Goal: Task Accomplishment & Management: Complete application form

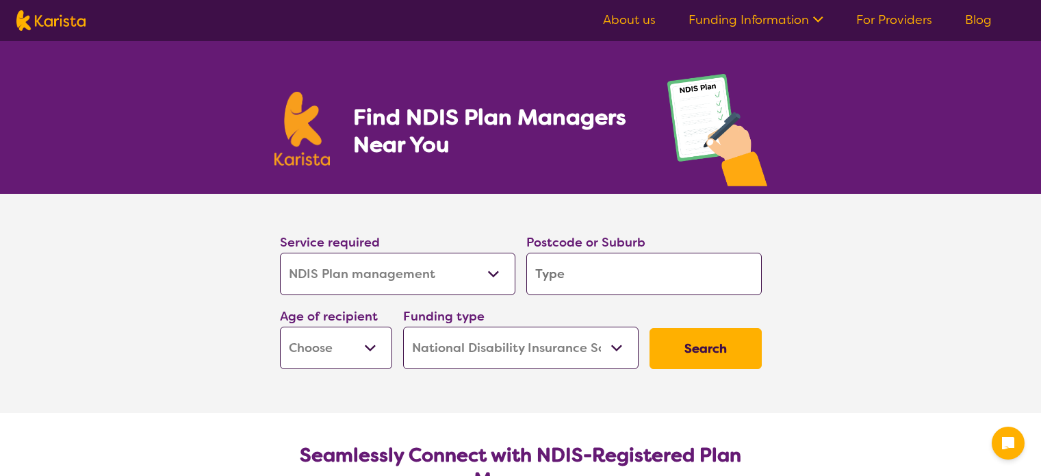
select select "NDIS Plan management"
select select "NDIS"
select select "NDIS Plan management"
select select "NDIS"
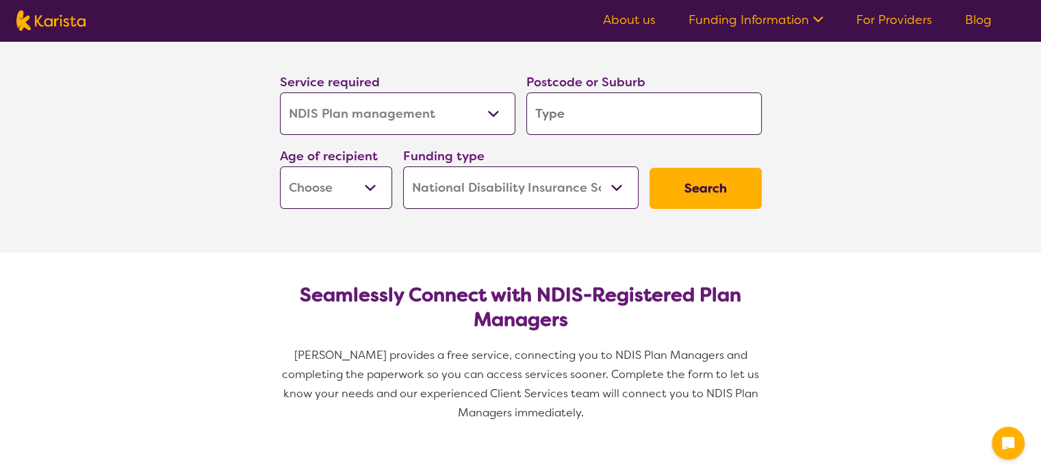
scroll to position [137, 0]
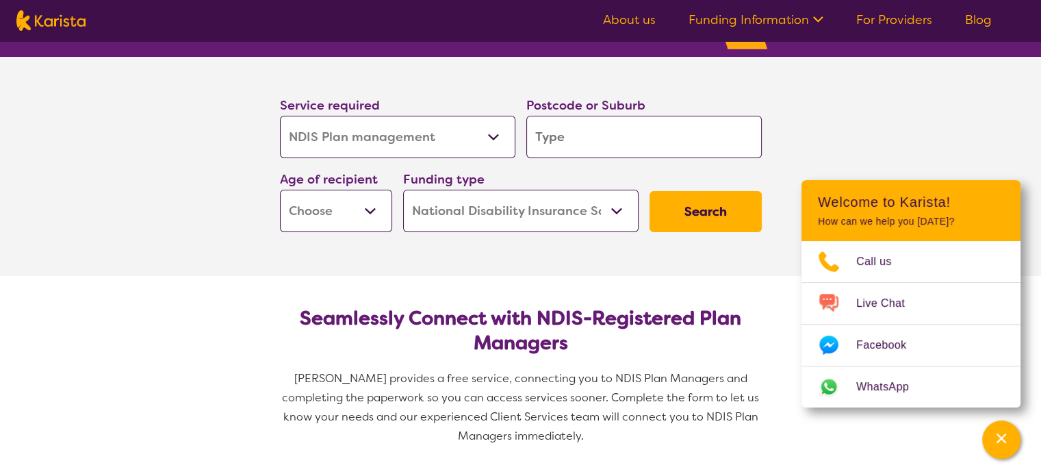
click at [586, 142] on input "search" at bounding box center [645, 137] width 236 height 42
type input "3"
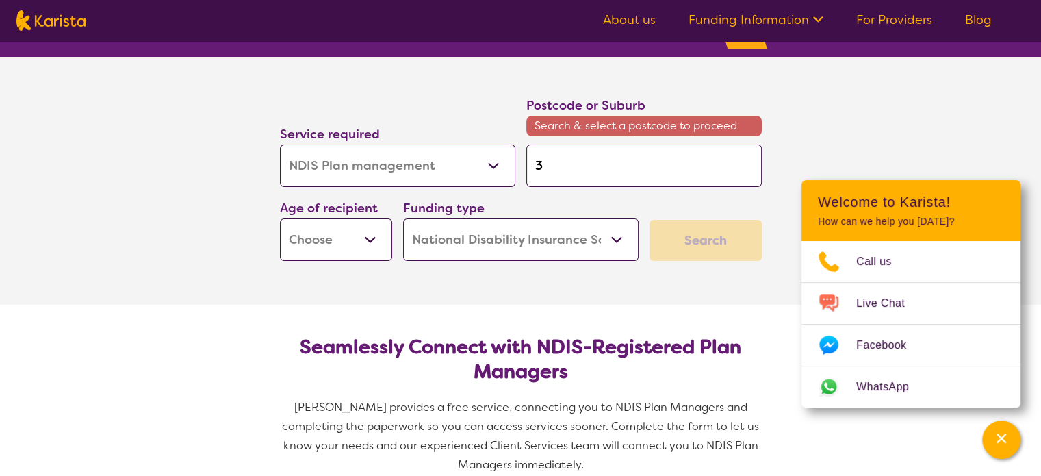
type input "30"
type input "302"
type input "3025"
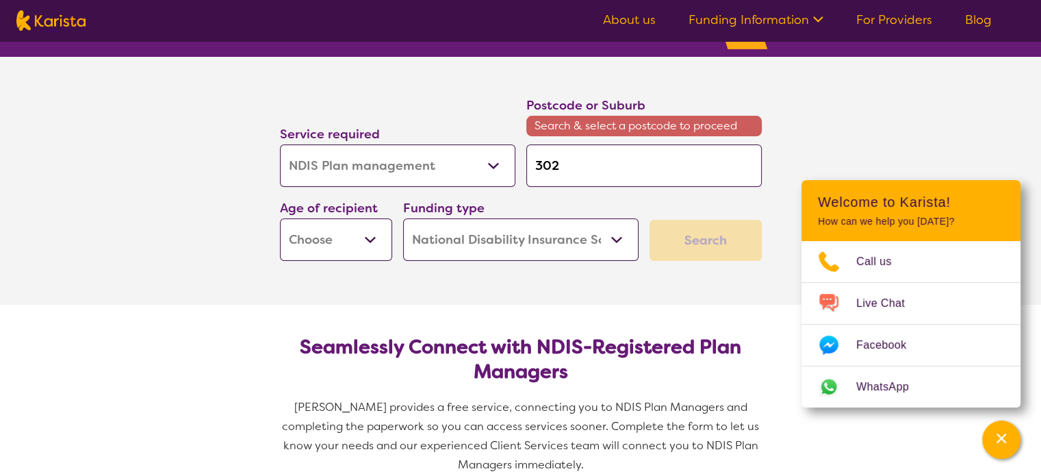
type input "3025"
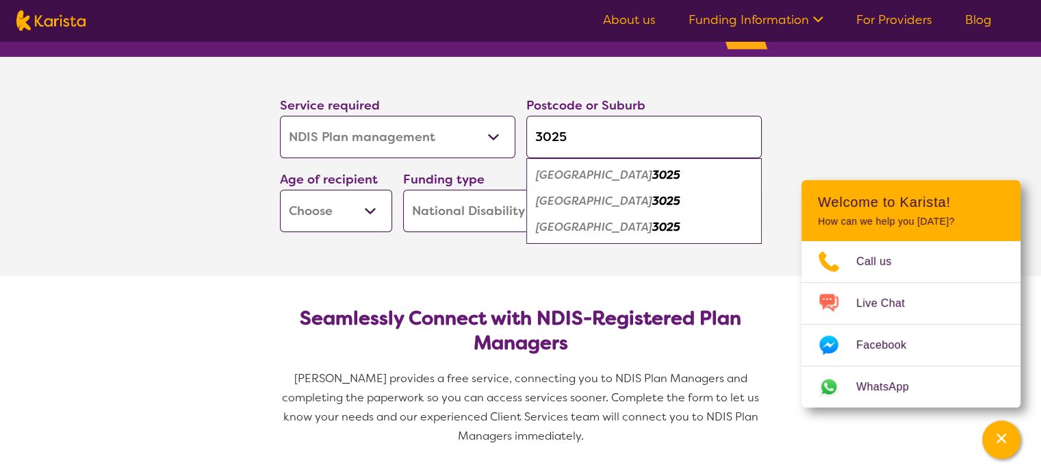
type input "3025"
click at [583, 232] on em "[GEOGRAPHIC_DATA]" at bounding box center [594, 227] width 116 height 14
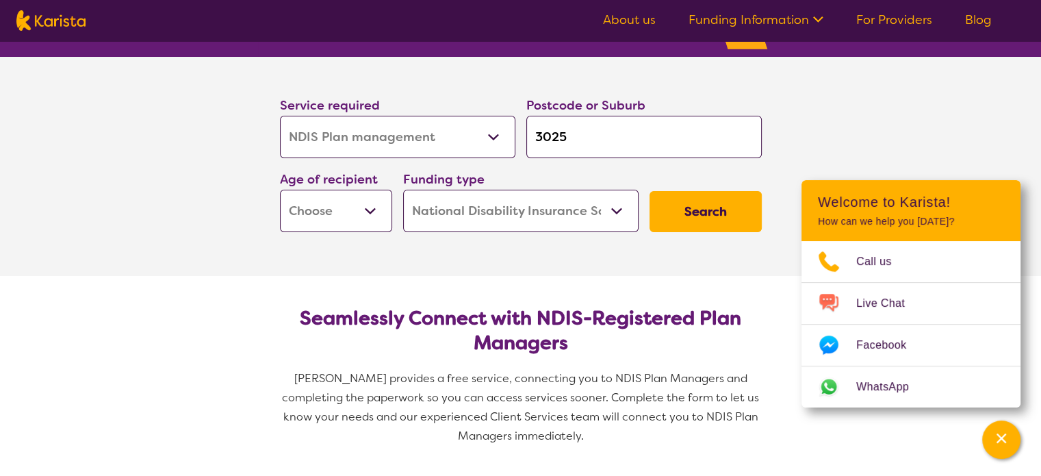
click at [328, 207] on select "Early Childhood - 0 to 9 Child - 10 to 11 Adolescent - 12 to 17 Adult - 18 to 6…" at bounding box center [336, 211] width 112 height 42
select select "EC"
click at [280, 190] on select "Early Childhood - 0 to 9 Child - 10 to 11 Adolescent - 12 to 17 Adult - 18 to 6…" at bounding box center [336, 211] width 112 height 42
select select "EC"
click at [718, 218] on button "Search" at bounding box center [706, 211] width 112 height 41
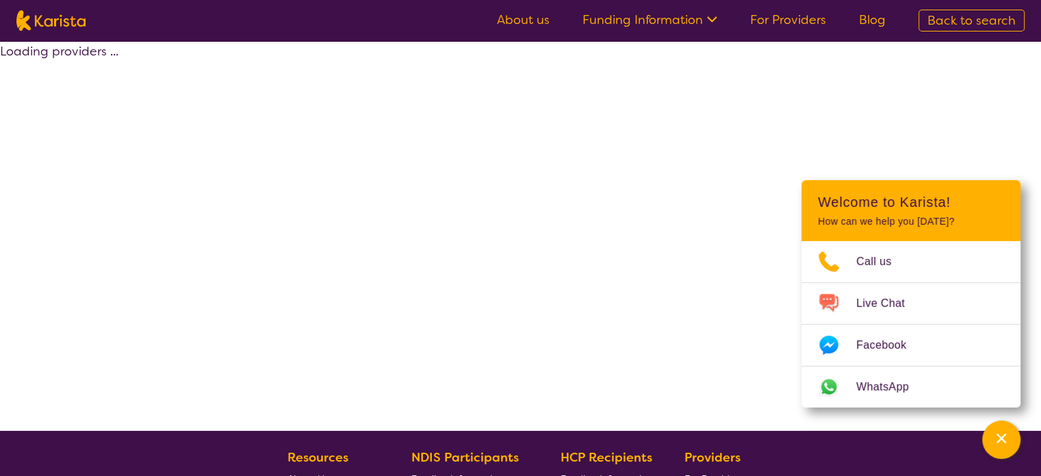
select select "by_score"
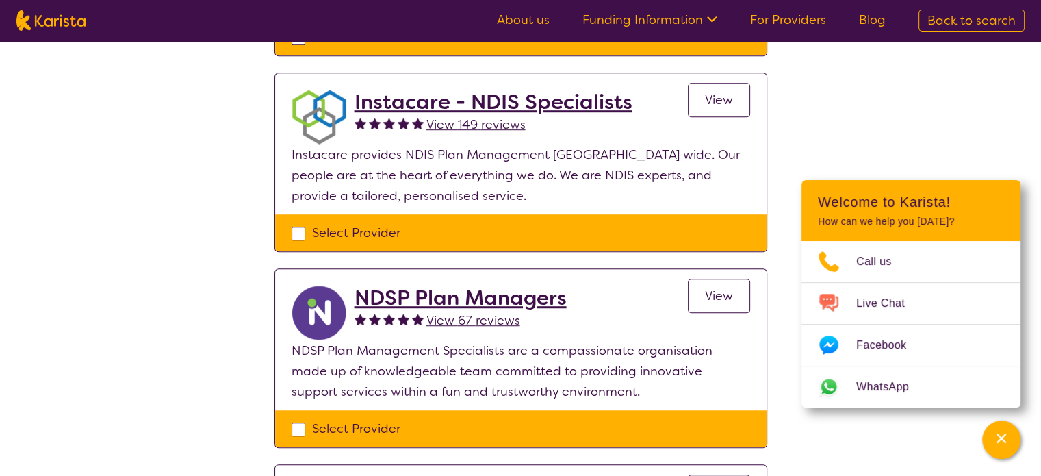
scroll to position [822, 0]
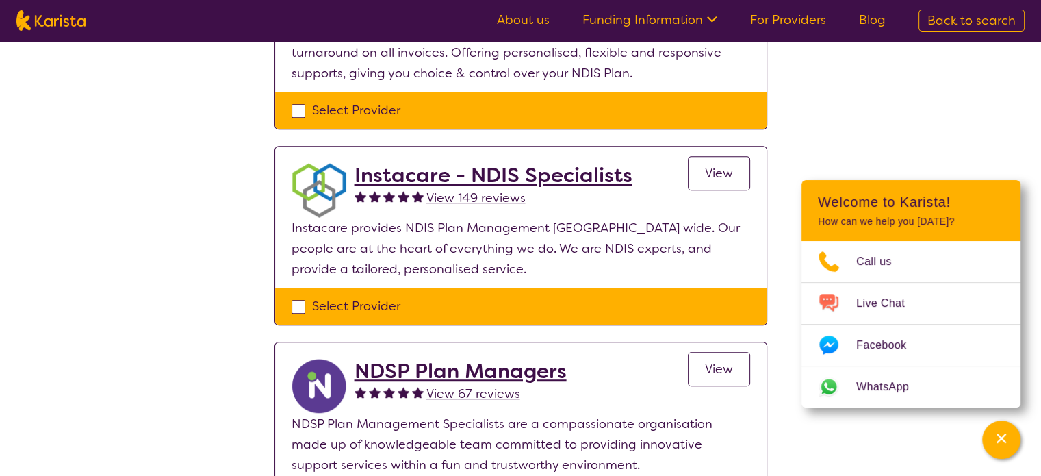
click at [461, 168] on h2 "Instacare - NDIS Specialists" at bounding box center [494, 175] width 278 height 25
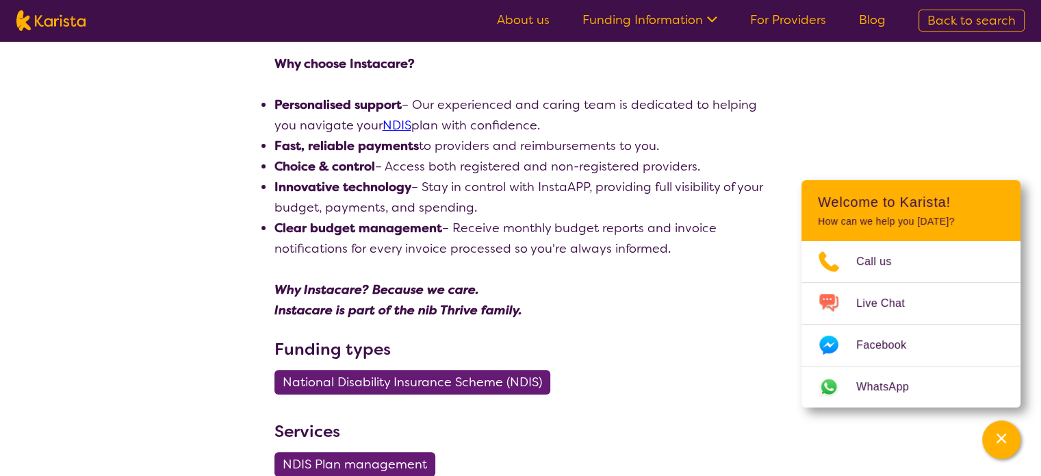
scroll to position [411, 0]
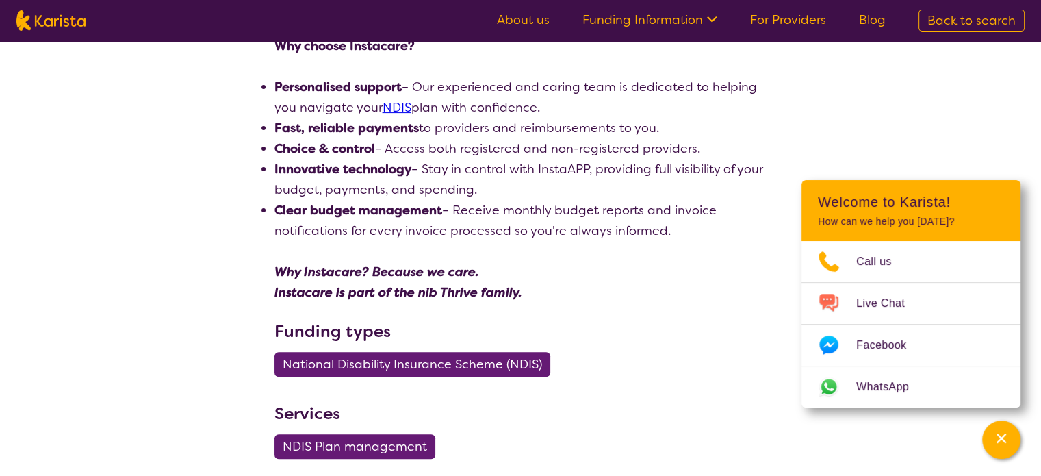
select select "by_score"
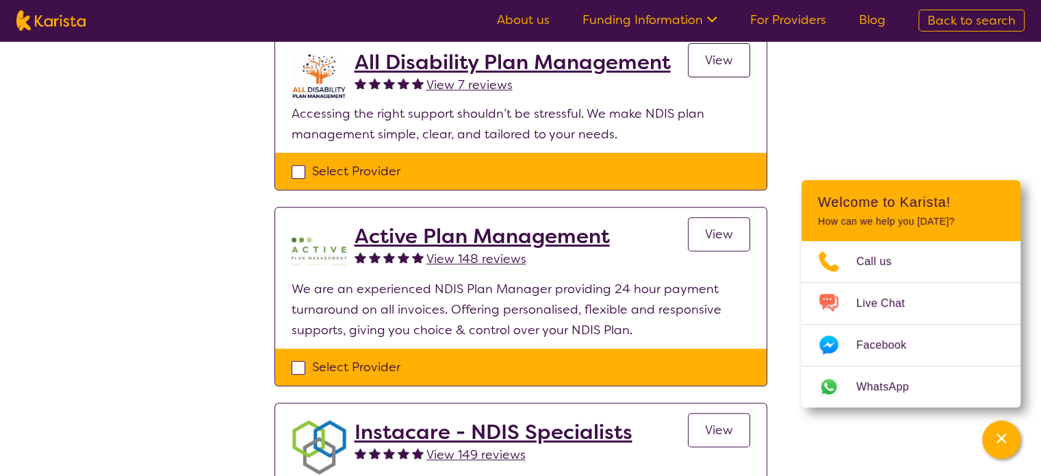
scroll to position [548, 0]
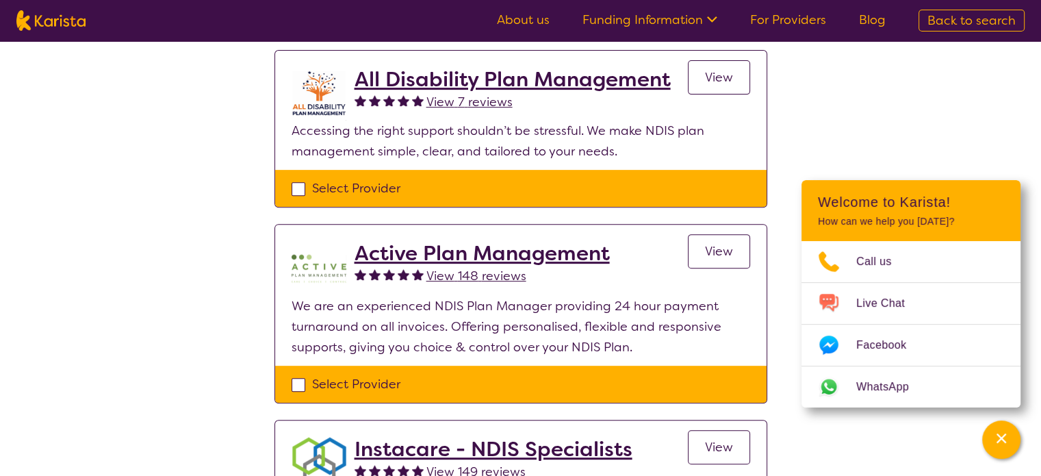
click at [416, 245] on h2 "Active Plan Management" at bounding box center [482, 253] width 255 height 25
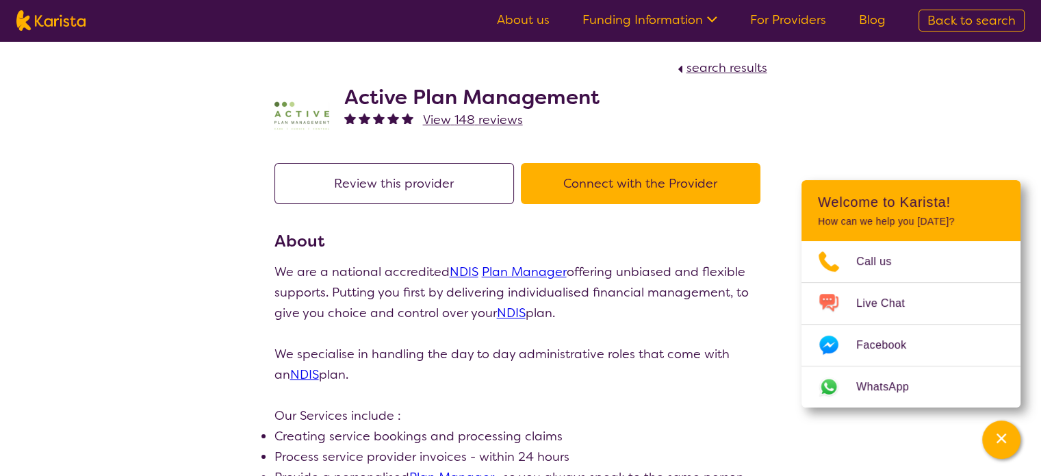
click at [596, 192] on button "Connect with the Provider" at bounding box center [641, 183] width 240 height 41
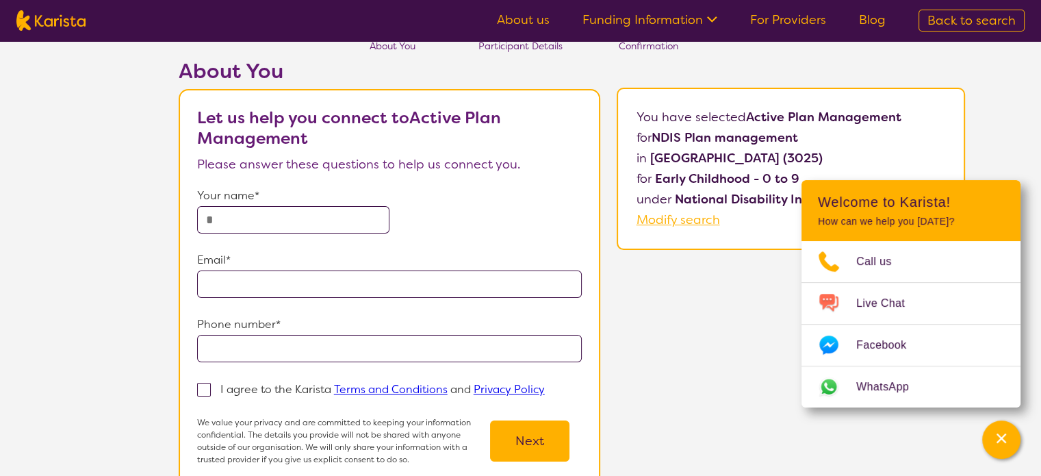
scroll to position [68, 0]
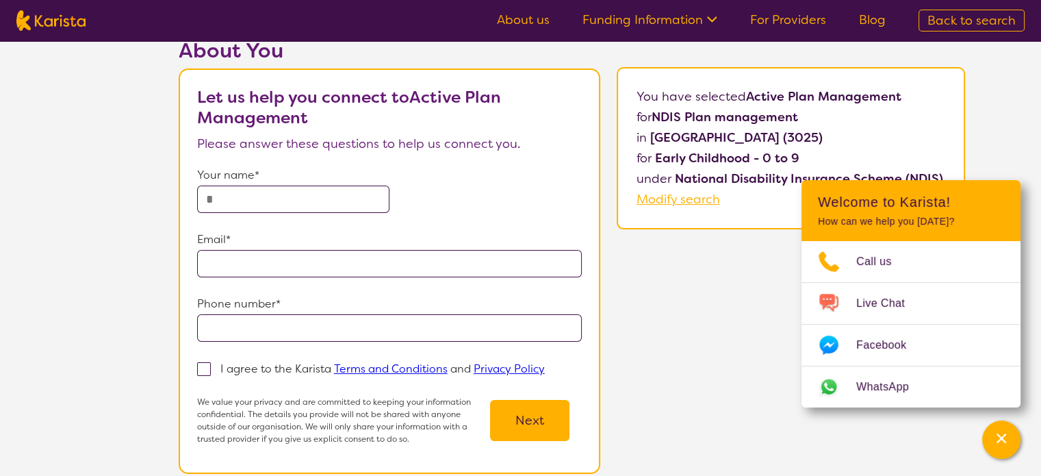
click at [338, 205] on input "text" at bounding box center [293, 199] width 192 height 27
type input "**********"
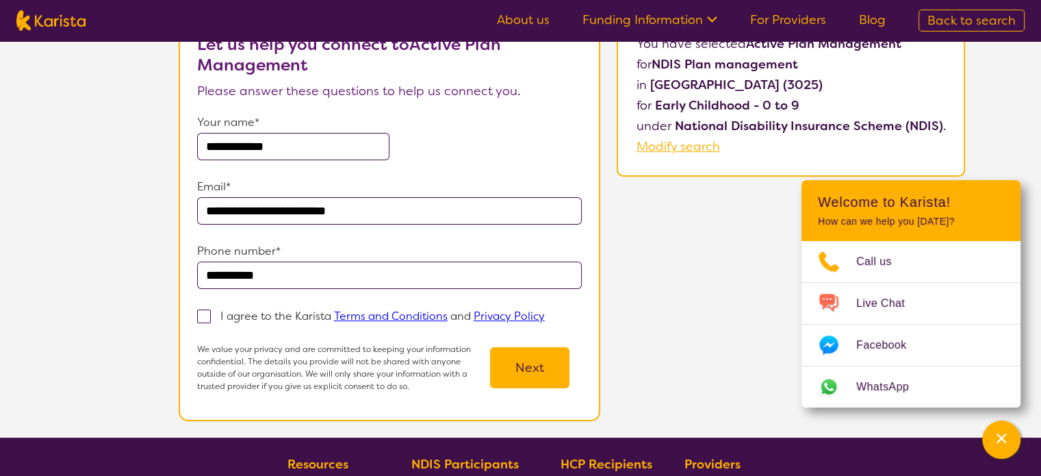
scroll to position [137, 0]
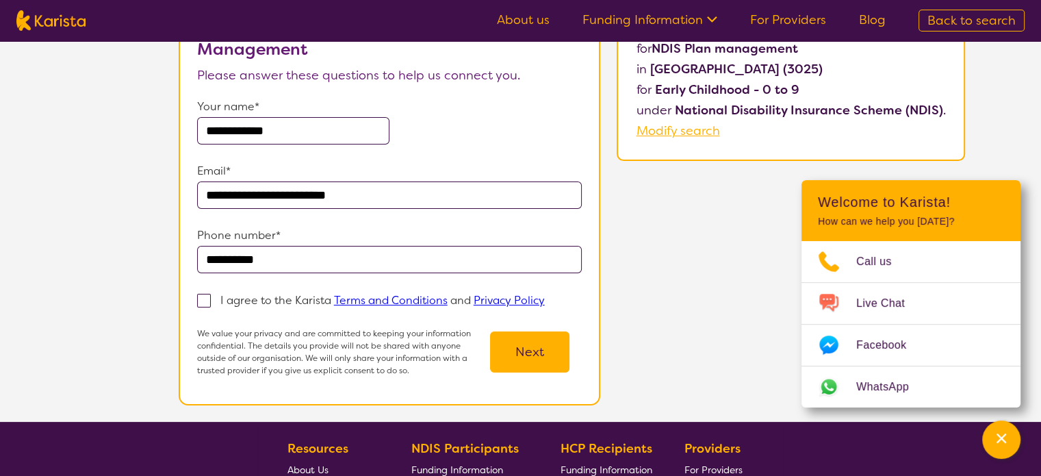
click at [210, 302] on span at bounding box center [204, 301] width 14 height 14
click at [545, 302] on input "I agree to the Karista Terms and Conditions and Privacy Policy" at bounding box center [549, 299] width 9 height 9
checkbox input "true"
click at [544, 355] on button "Next" at bounding box center [529, 351] width 79 height 41
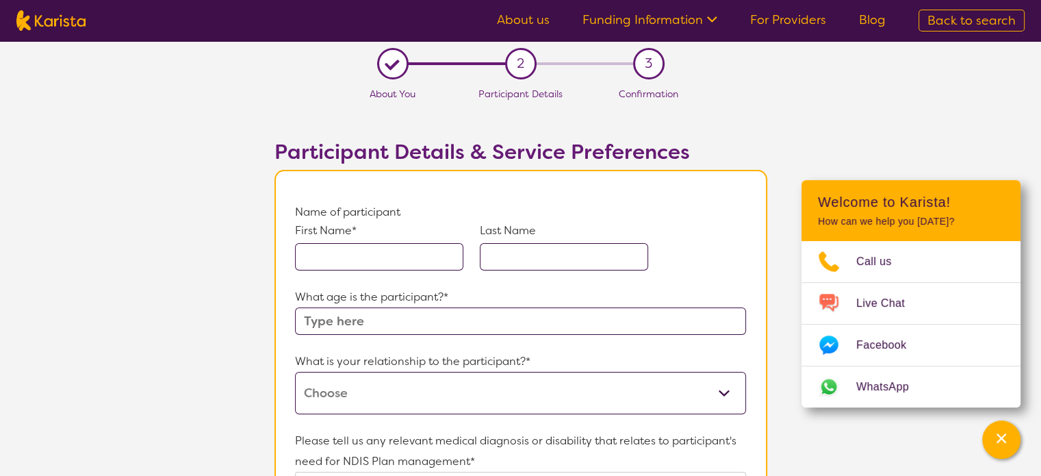
click at [331, 257] on input "text" at bounding box center [379, 256] width 168 height 27
type input "[PERSON_NAME]"
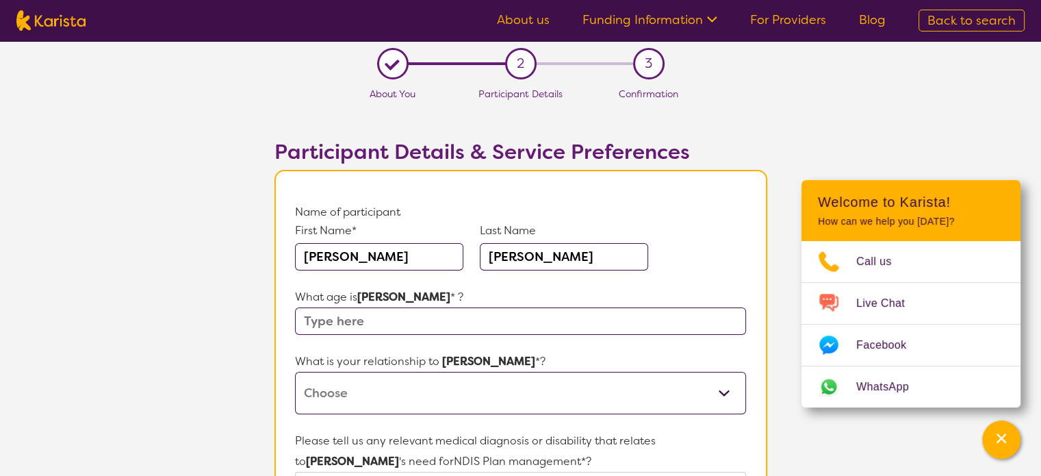
type input "[PERSON_NAME]"
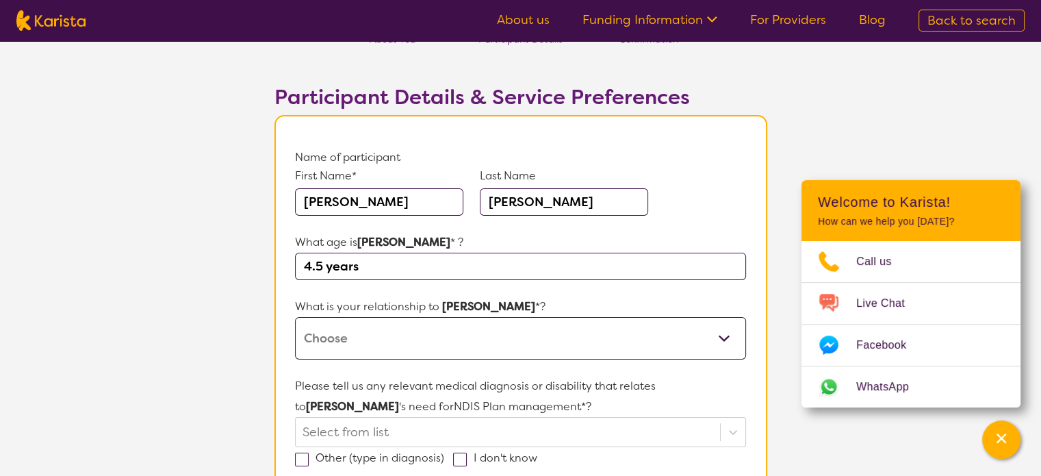
scroll to position [137, 0]
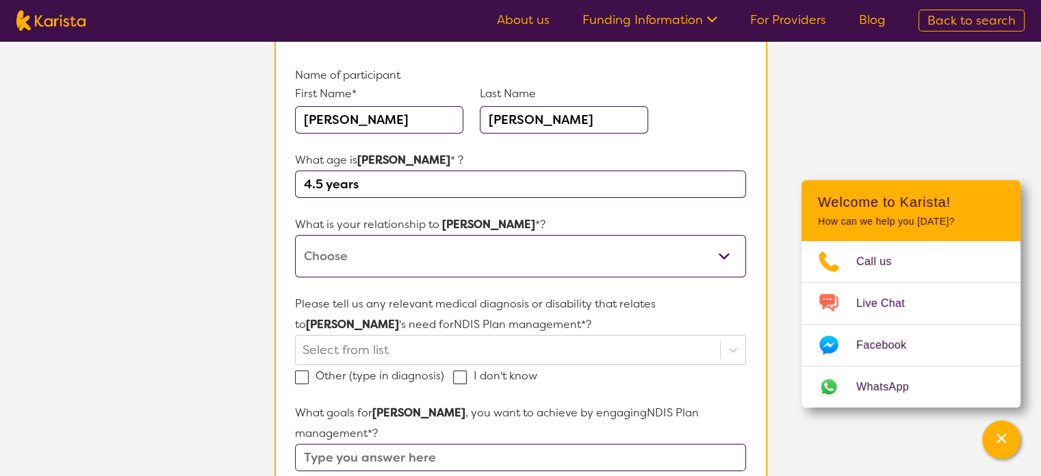
type input "4.5 years"
click at [371, 251] on select "This request is for myself I am their parent I am their child I am their spouse…" at bounding box center [520, 256] width 451 height 42
select select "I am their parent"
click at [295, 235] on select "This request is for myself I am their parent I am their child I am their spouse…" at bounding box center [520, 256] width 451 height 42
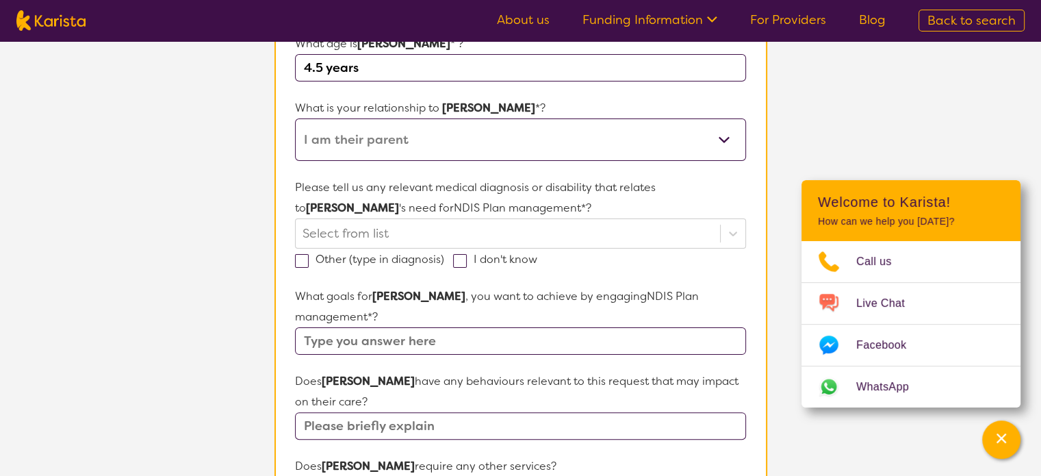
scroll to position [274, 0]
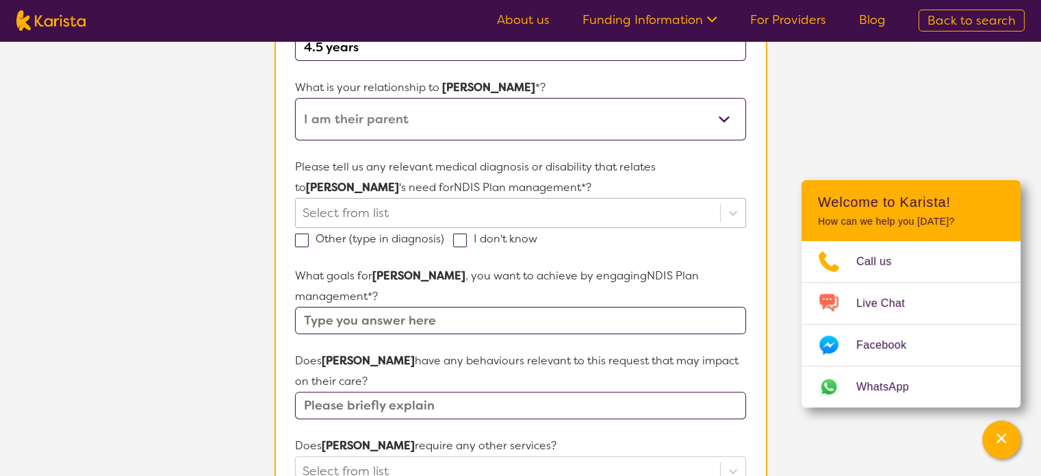
click at [330, 214] on div at bounding box center [508, 212] width 410 height 23
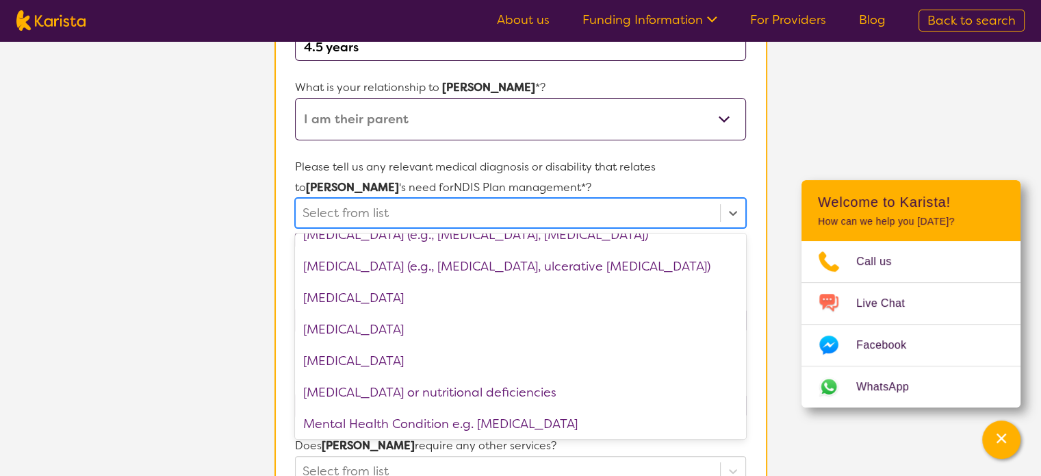
scroll to position [1204, 0]
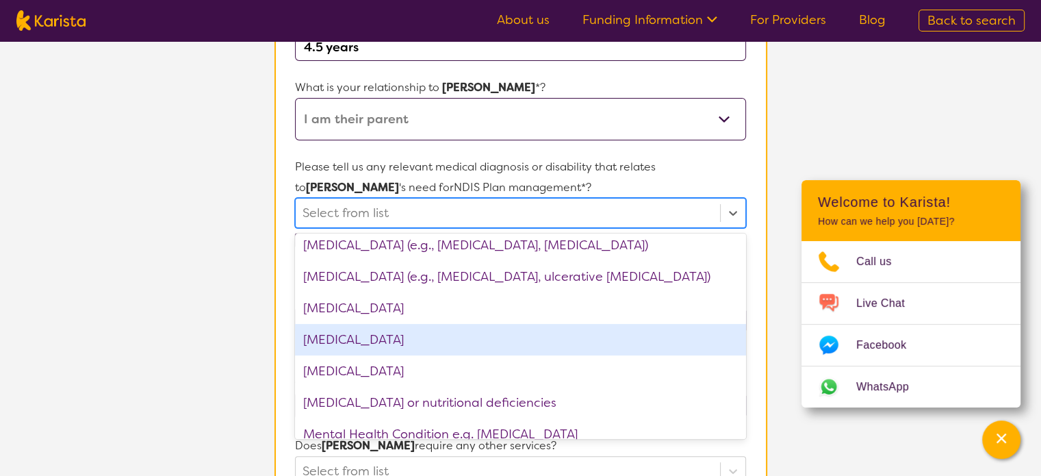
click at [387, 334] on div "[MEDICAL_DATA]" at bounding box center [520, 339] width 451 height 31
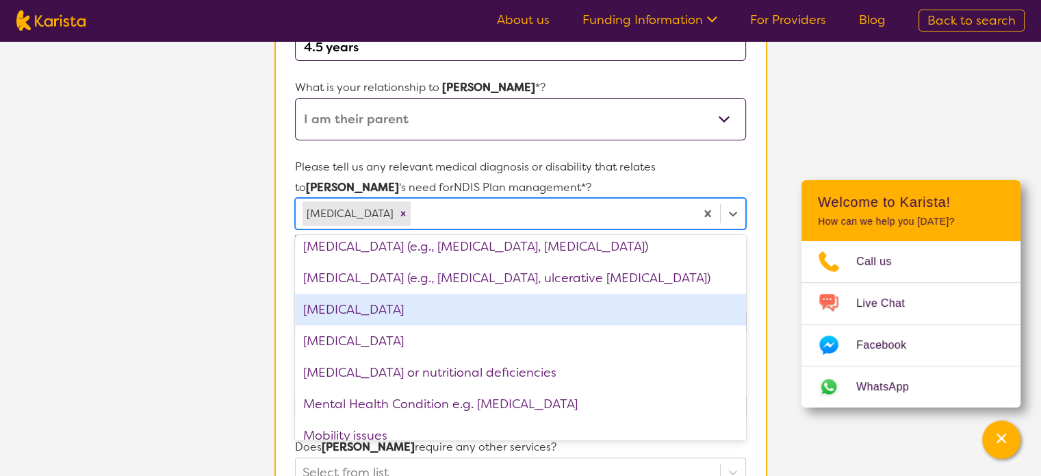
click at [238, 306] on section "L About You 2 Participant Details 3 Confirmation Participant Details & Service …" at bounding box center [520, 381] width 1041 height 1229
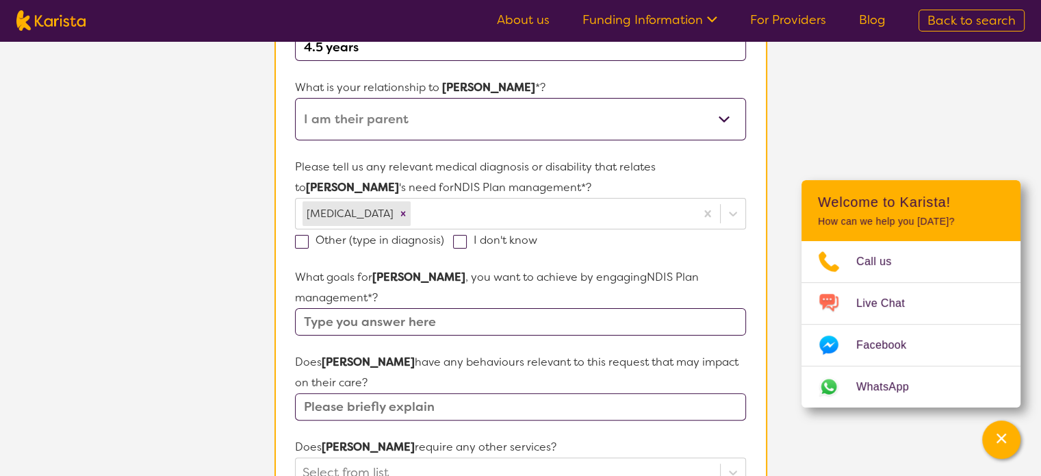
scroll to position [342, 0]
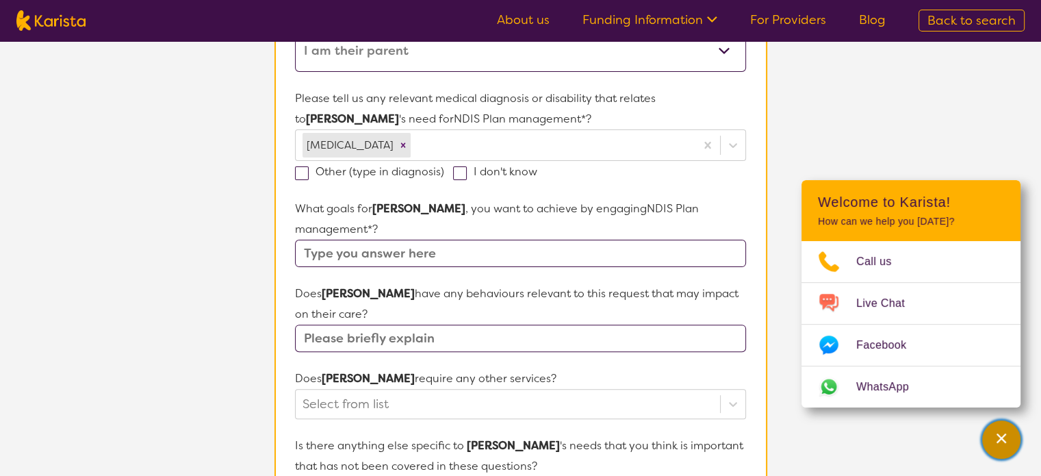
click at [1000, 442] on icon "Channel Menu" at bounding box center [1002, 438] width 14 height 14
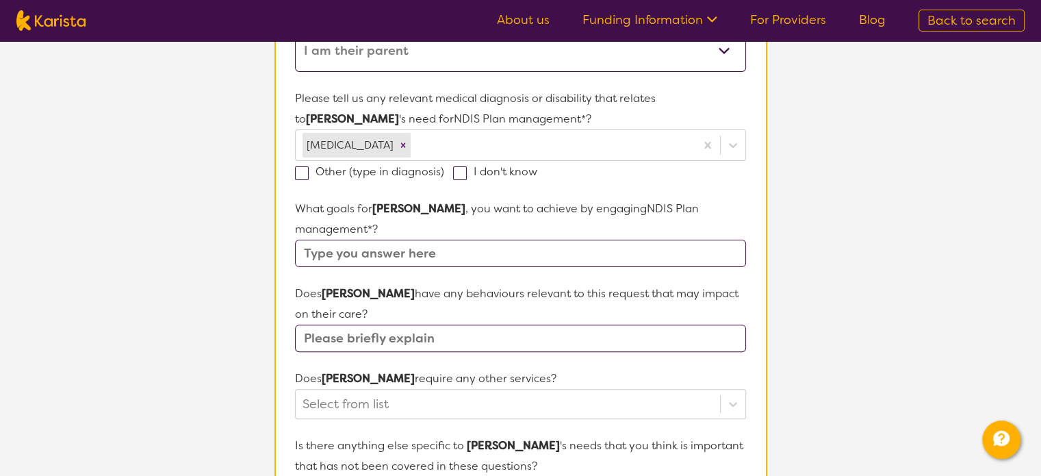
click at [453, 240] on input "text" at bounding box center [520, 253] width 451 height 27
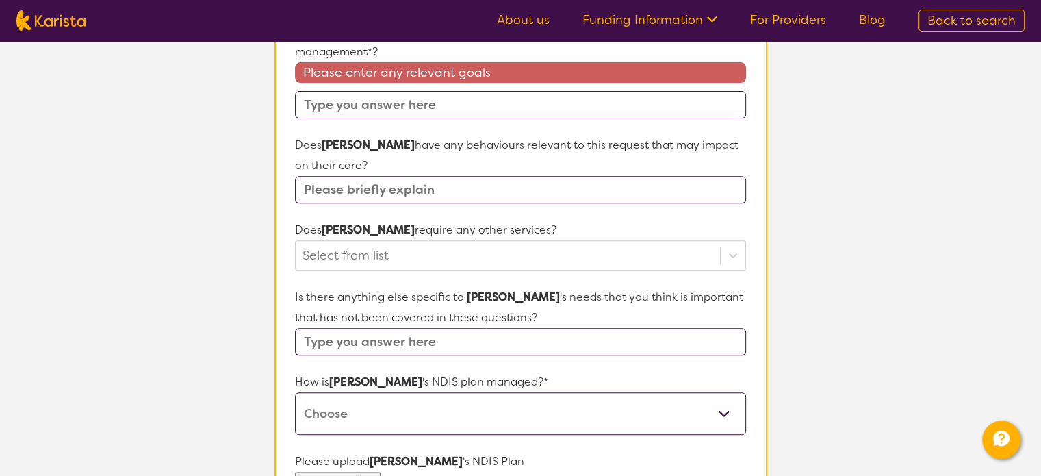
scroll to position [603, 0]
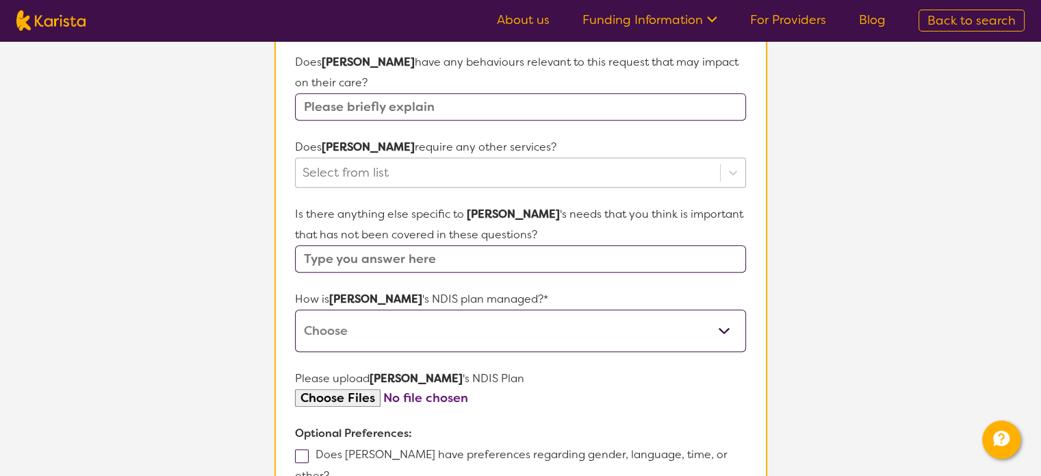
click at [392, 161] on div at bounding box center [508, 172] width 410 height 23
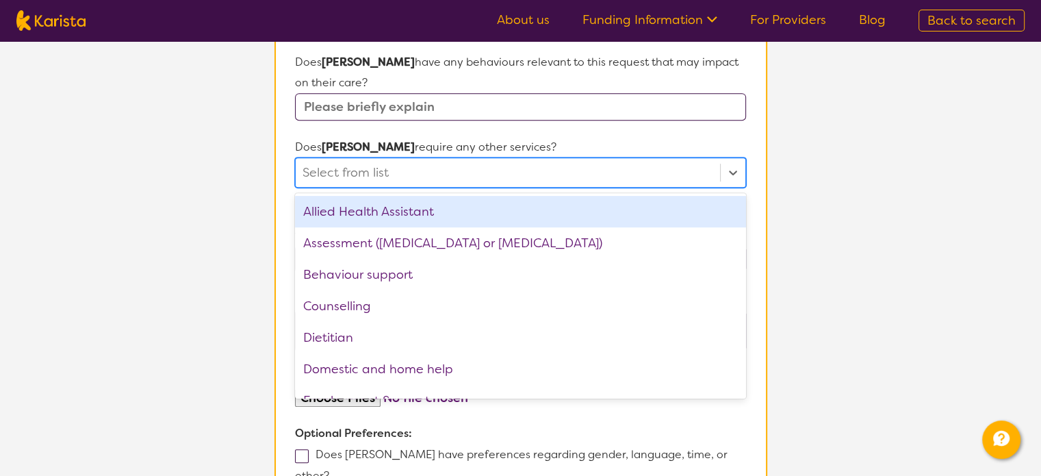
click at [397, 162] on div "Select from list" at bounding box center [508, 172] width 424 height 29
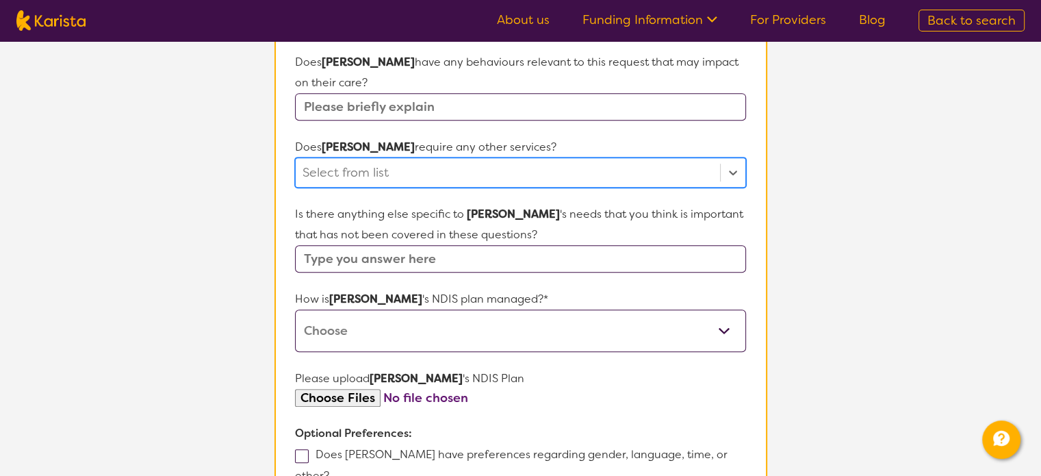
click at [381, 245] on input "text" at bounding box center [520, 258] width 451 height 27
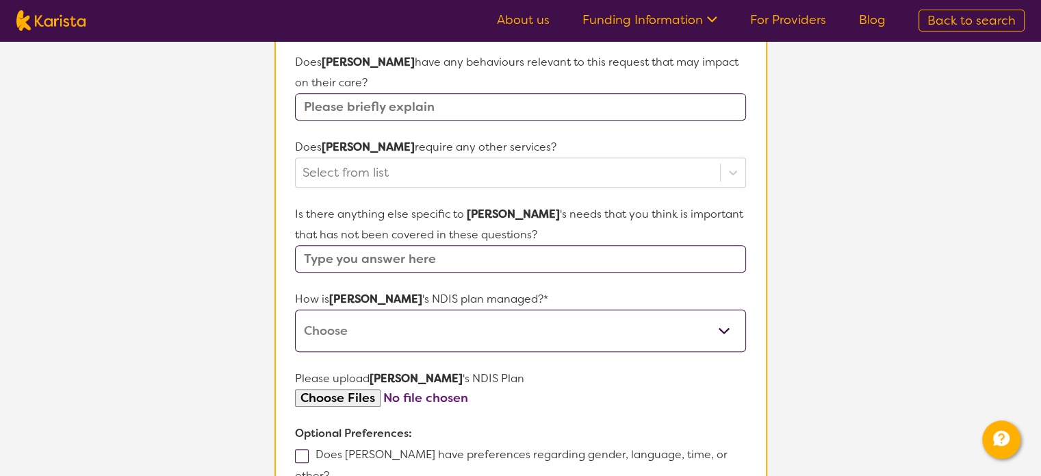
scroll to position [671, 0]
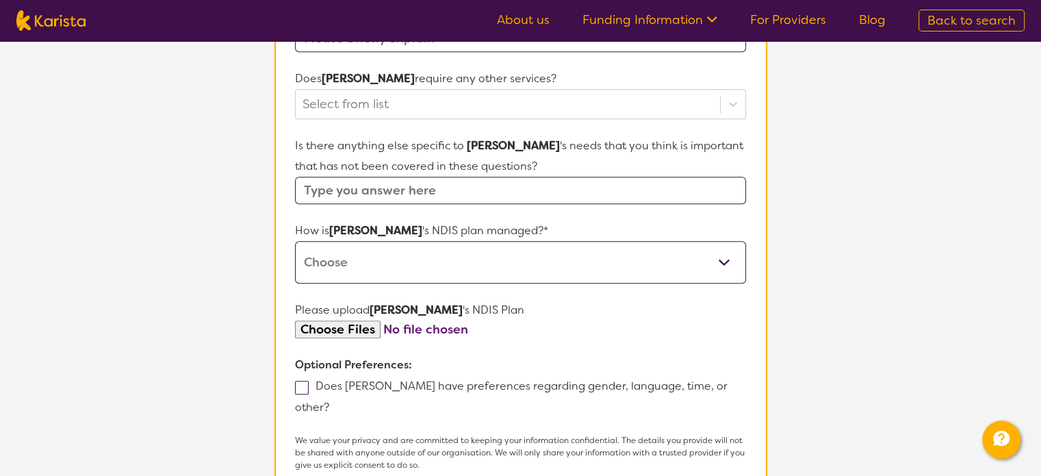
click at [380, 241] on select "Self-managed NDIS plan Managed by a registered plan management provider (not th…" at bounding box center [520, 262] width 451 height 42
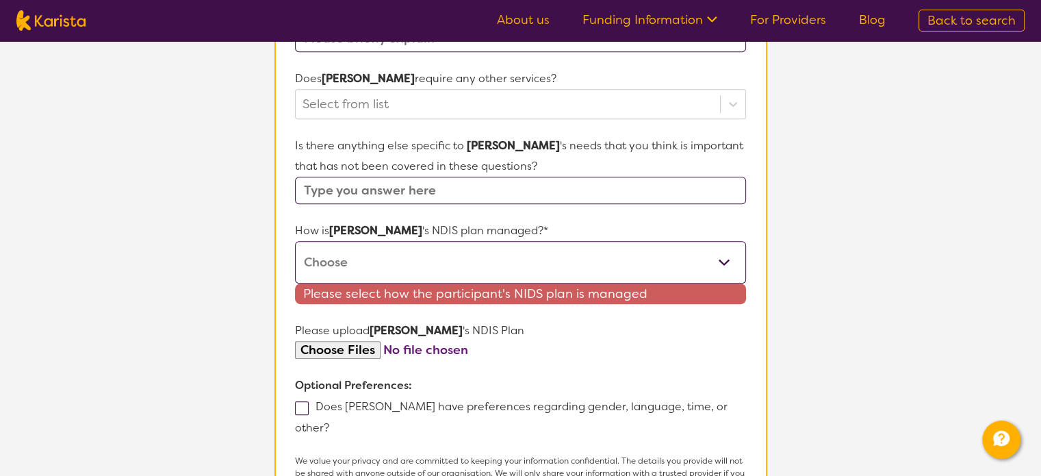
click at [180, 231] on section "L About You 2 Participant Details 3 Confirmation Participant Details & Service …" at bounding box center [520, 9] width 1041 height 1278
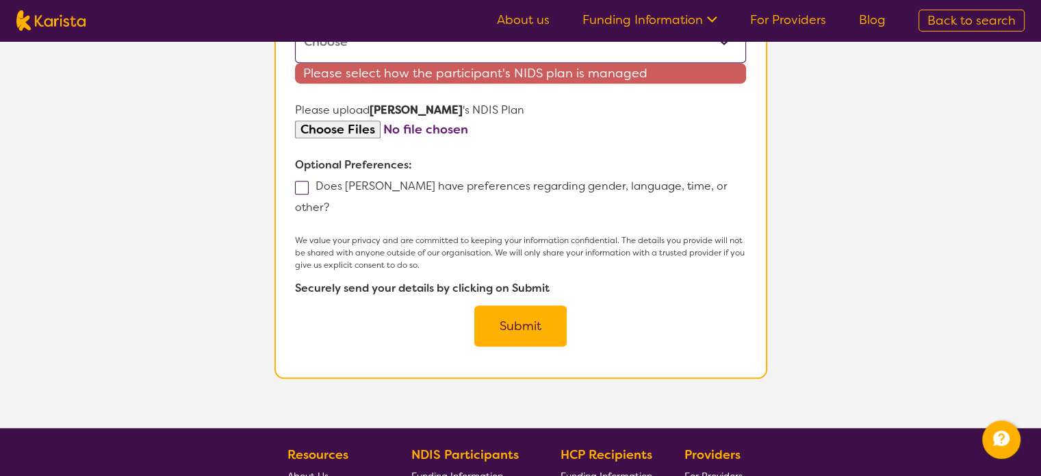
scroll to position [753, 0]
